Goal: Check status

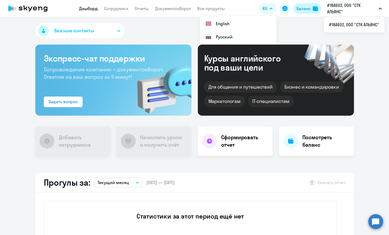
click at [307, 10] on div "Баланс" at bounding box center [304, 8] width 14 height 6
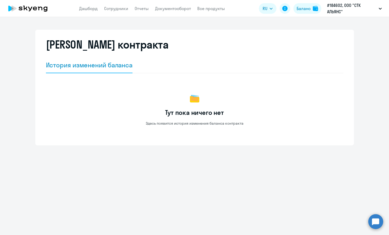
click at [379, 45] on ng-component "Баланс контракта История изменений баланса Тут пока ничего нет Здесь появится и…" at bounding box center [194, 88] width 389 height 116
